Goal: Book appointment/travel/reservation

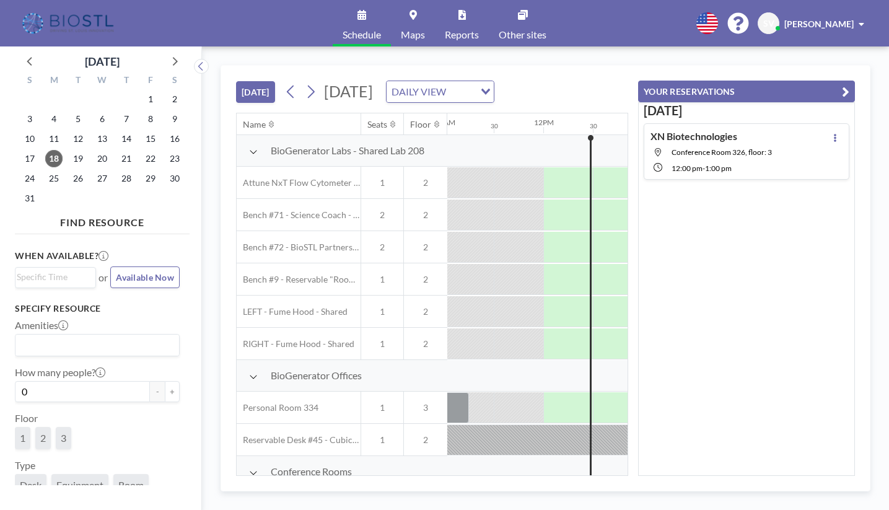
scroll to position [0, 1139]
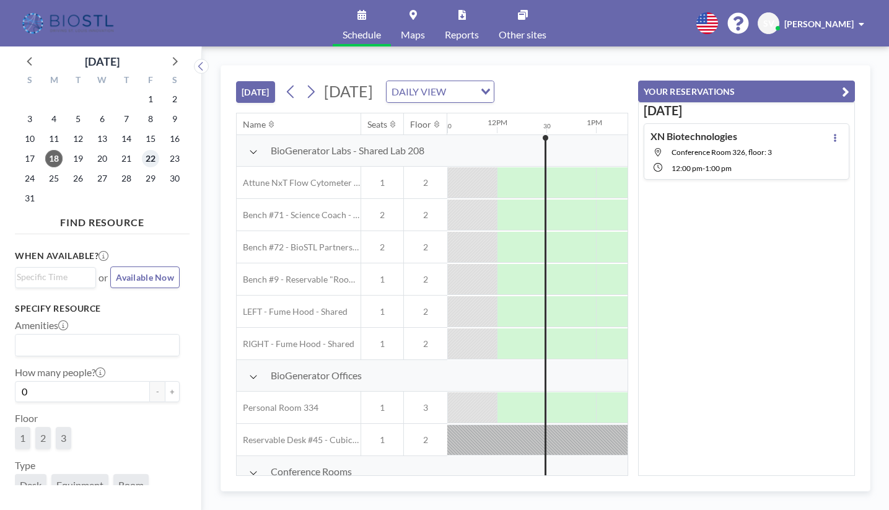
click at [150, 162] on span "22" at bounding box center [150, 158] width 17 height 17
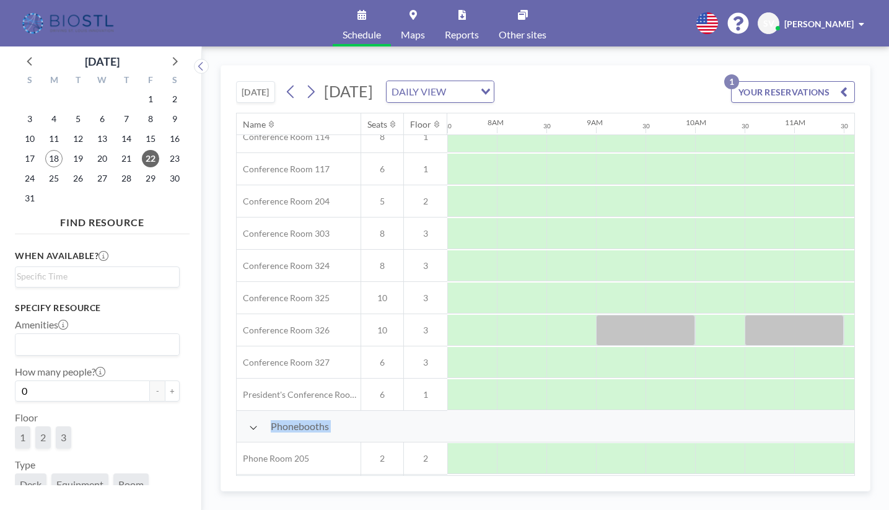
scroll to position [469, 743]
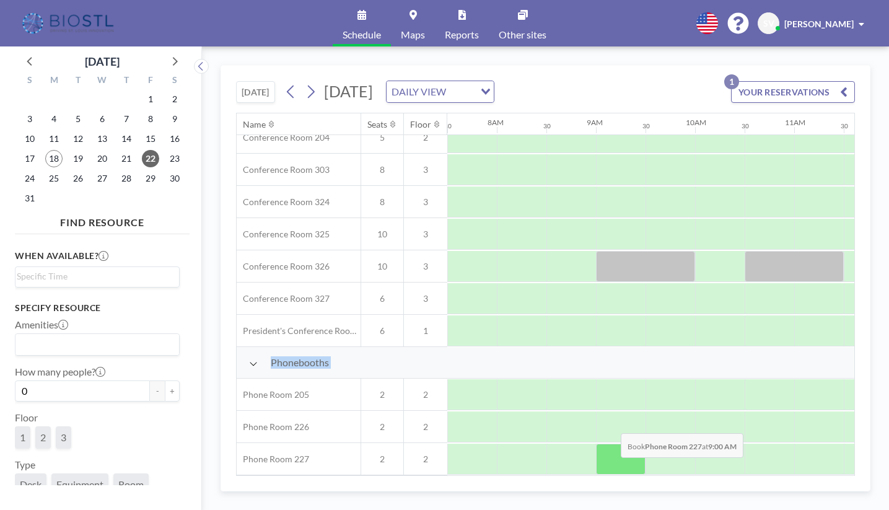
drag, startPoint x: 512, startPoint y: 475, endPoint x: 611, endPoint y: 466, distance: 98.8
click at [611, 466] on div "Name Seats Floor 12AM 30 1AM 30 2AM 30 3AM 30 4AM 30 5AM 30 6AM 30 7AM 30 8AM 3…" at bounding box center [545, 294] width 619 height 363
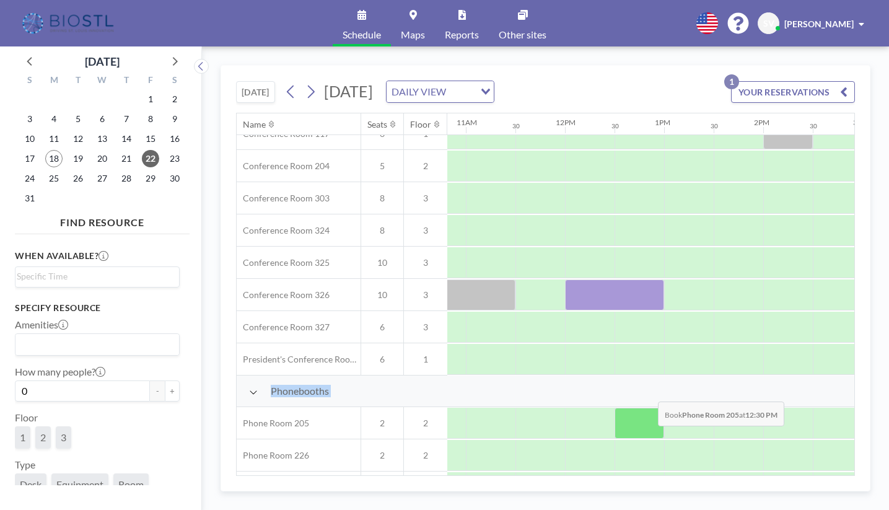
scroll to position [407, 1071]
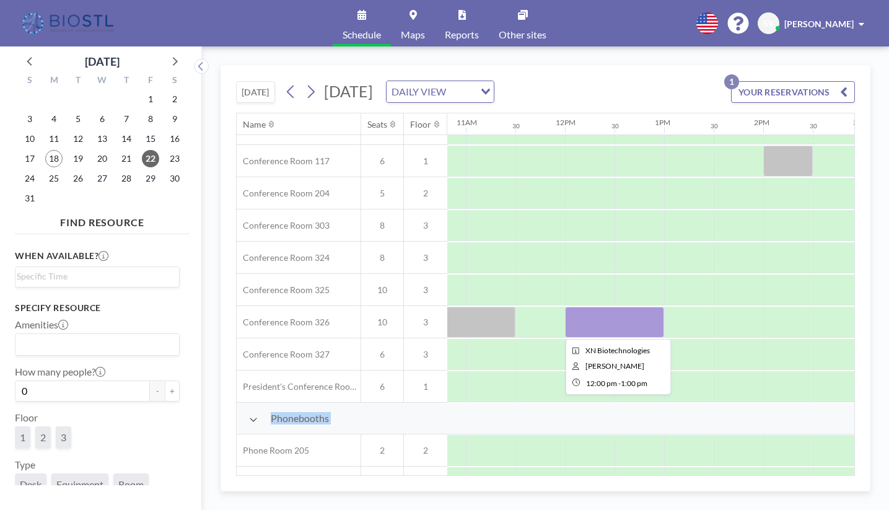
click at [594, 320] on div at bounding box center [614, 322] width 99 height 31
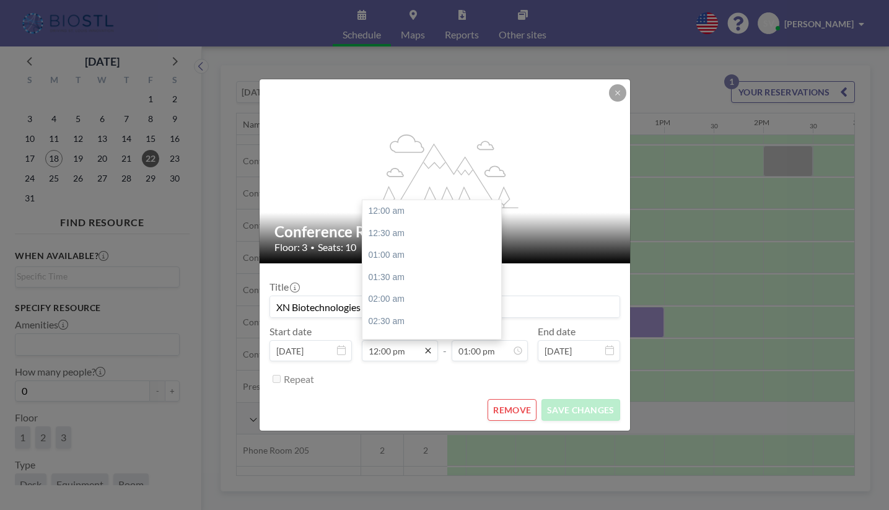
scroll to position [529, 0]
click at [429, 354] on icon at bounding box center [428, 351] width 10 height 10
click at [392, 250] on div "01:00 pm" at bounding box center [434, 255] width 145 height 22
type input "01:00 pm"
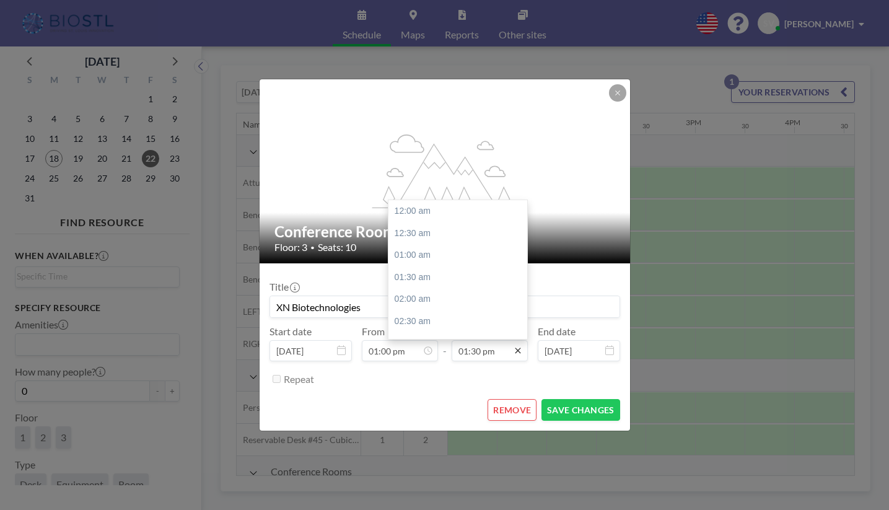
scroll to position [595, 0]
click at [516, 352] on icon at bounding box center [518, 351] width 10 height 10
click at [410, 277] on div "03:00 pm" at bounding box center [460, 277] width 145 height 22
type input "03:00 pm"
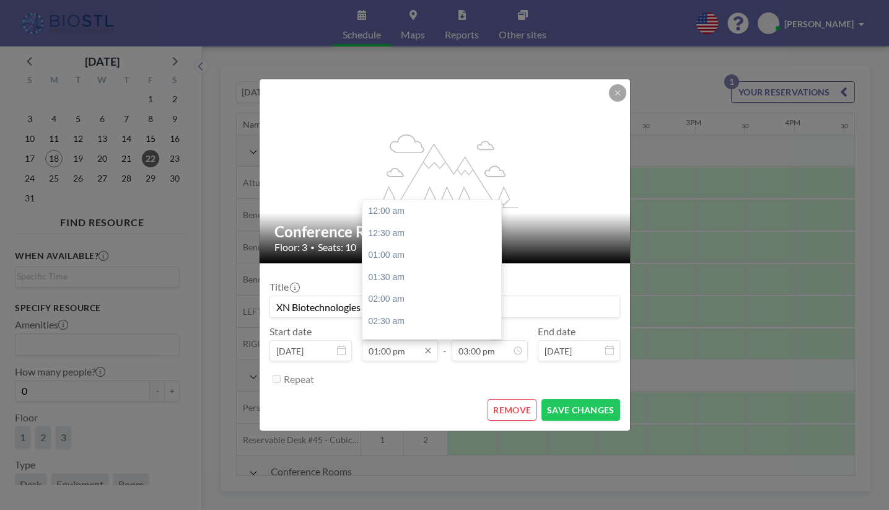
scroll to position [573, 0]
click at [406, 354] on input "01:00 pm" at bounding box center [400, 350] width 76 height 21
click at [396, 259] on div "02:00 pm" at bounding box center [434, 256] width 145 height 22
type input "02:00 pm"
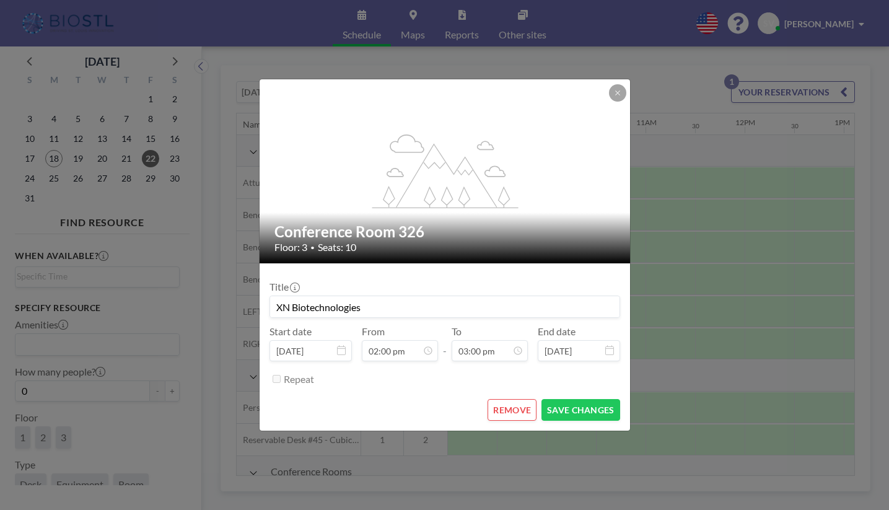
click at [416, 420] on div "REMOVE SAVE CHANGES" at bounding box center [444, 410] width 351 height 22
click at [585, 405] on button "SAVE CHANGES" at bounding box center [580, 410] width 78 height 22
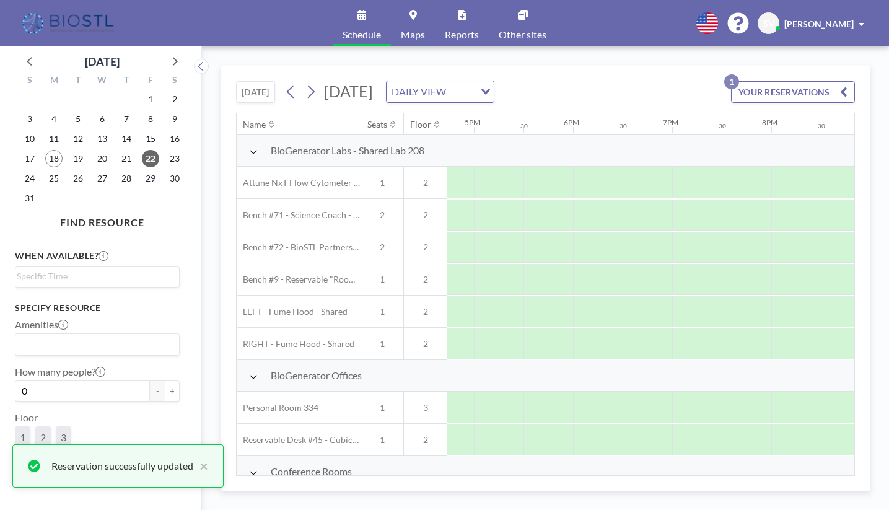
scroll to position [0, 1730]
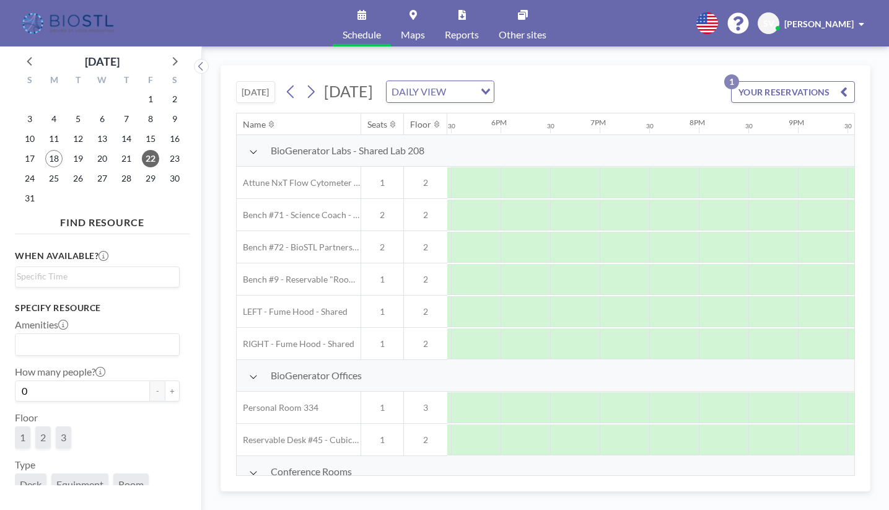
click at [619, 477] on div "[DATE] [DATE] DAILY VIEW Loading... YOUR RESERVATIONS 1 Name Seats Floor 12AM 3…" at bounding box center [545, 278] width 650 height 426
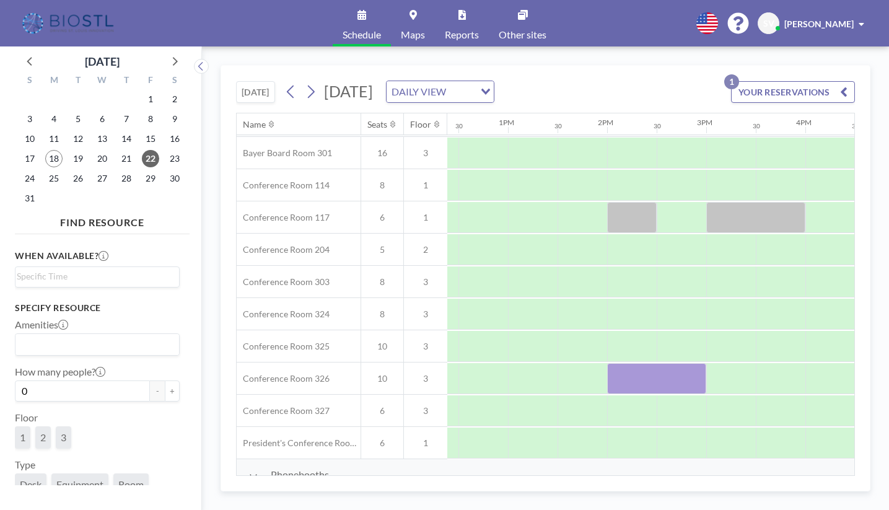
scroll to position [372, 1227]
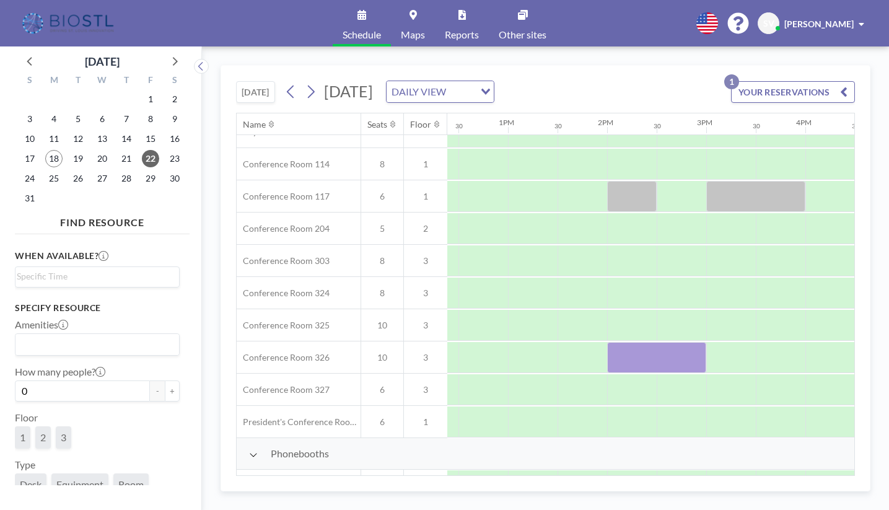
click at [825, 56] on div "[DATE] [DATE] DAILY VIEW Loading... YOUR RESERVATIONS 1 Name Seats Floor 12AM 3…" at bounding box center [545, 277] width 687 height 463
